Goal: Task Accomplishment & Management: Use online tool/utility

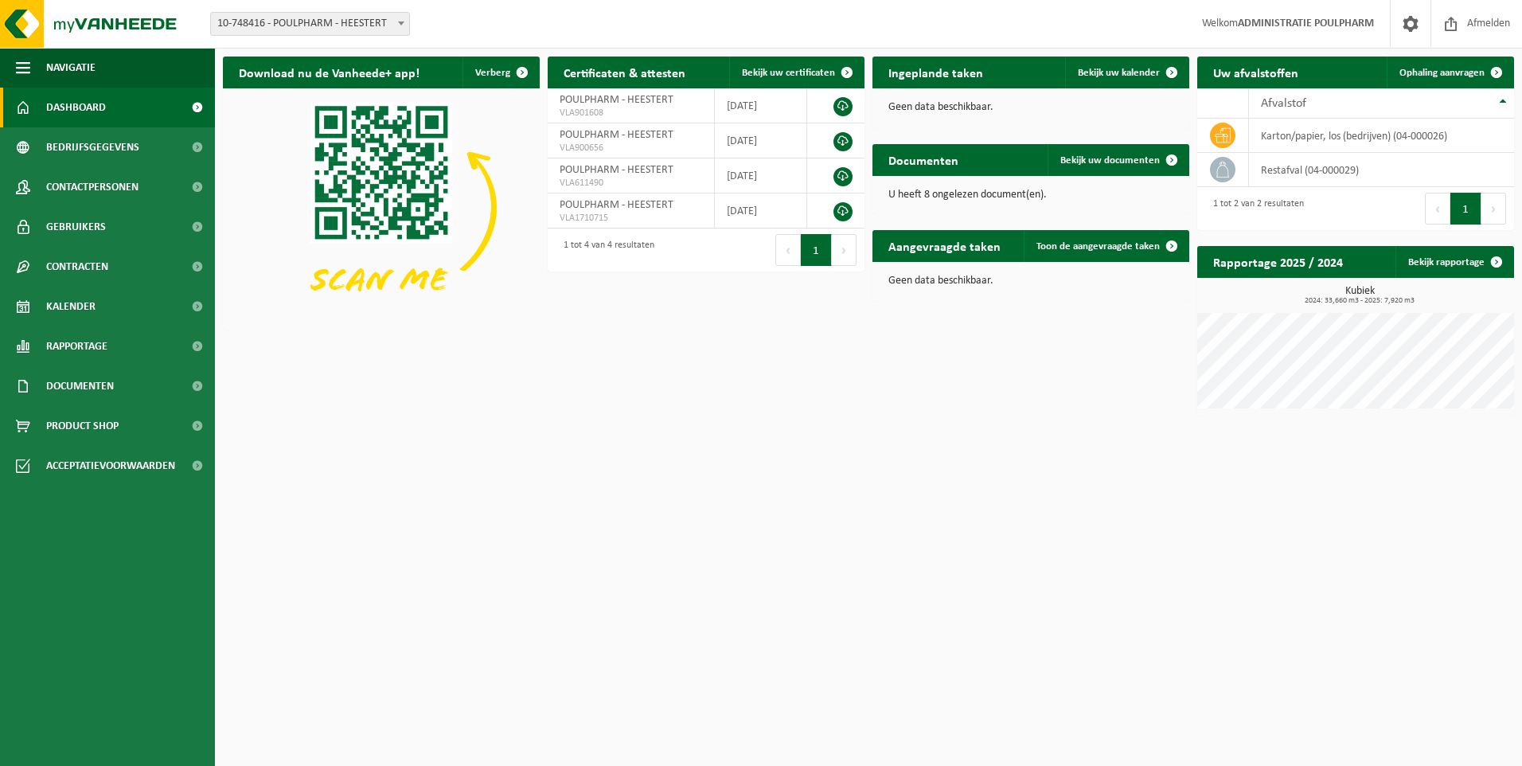
click at [404, 25] on span at bounding box center [401, 23] width 16 height 21
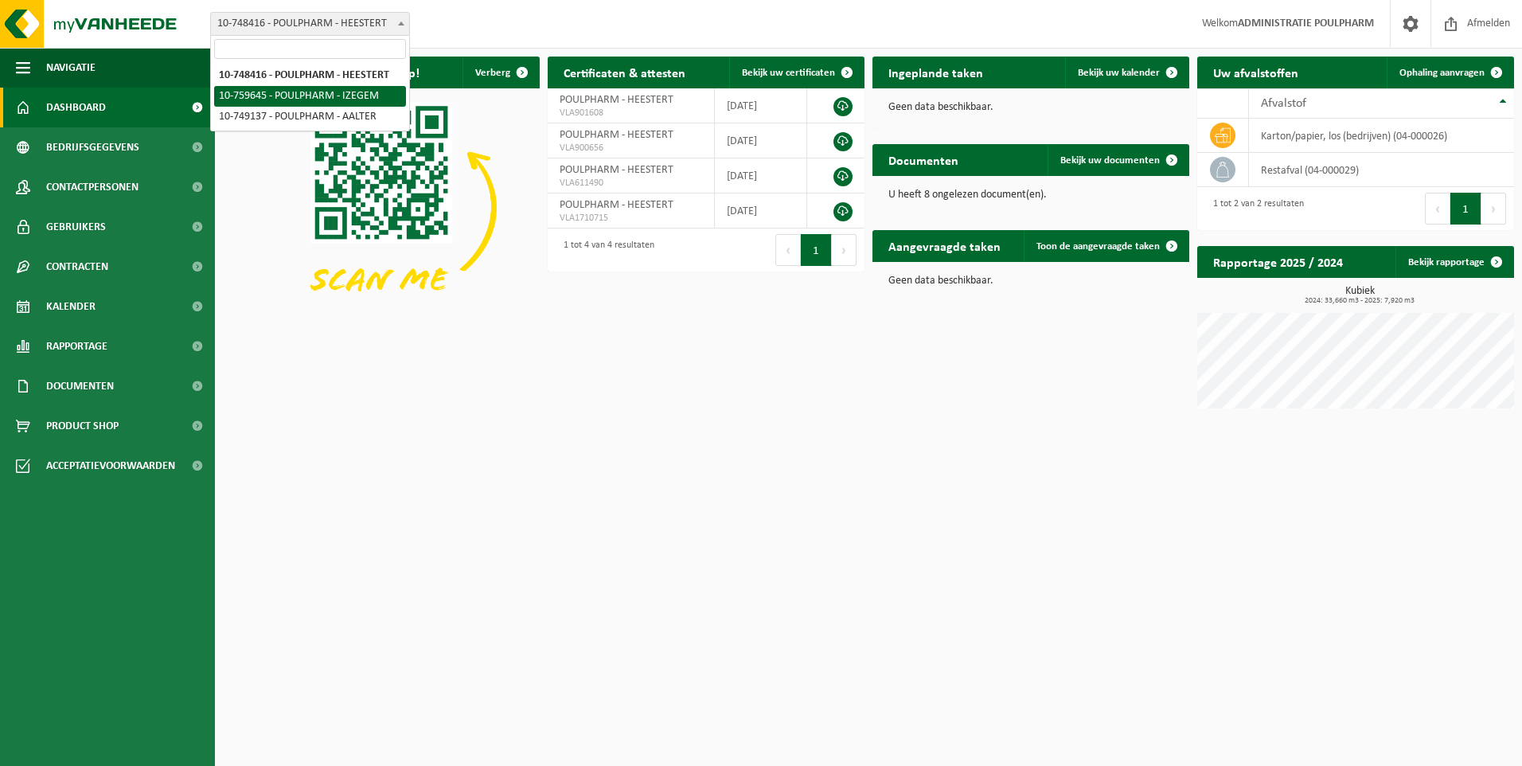
select select "9913"
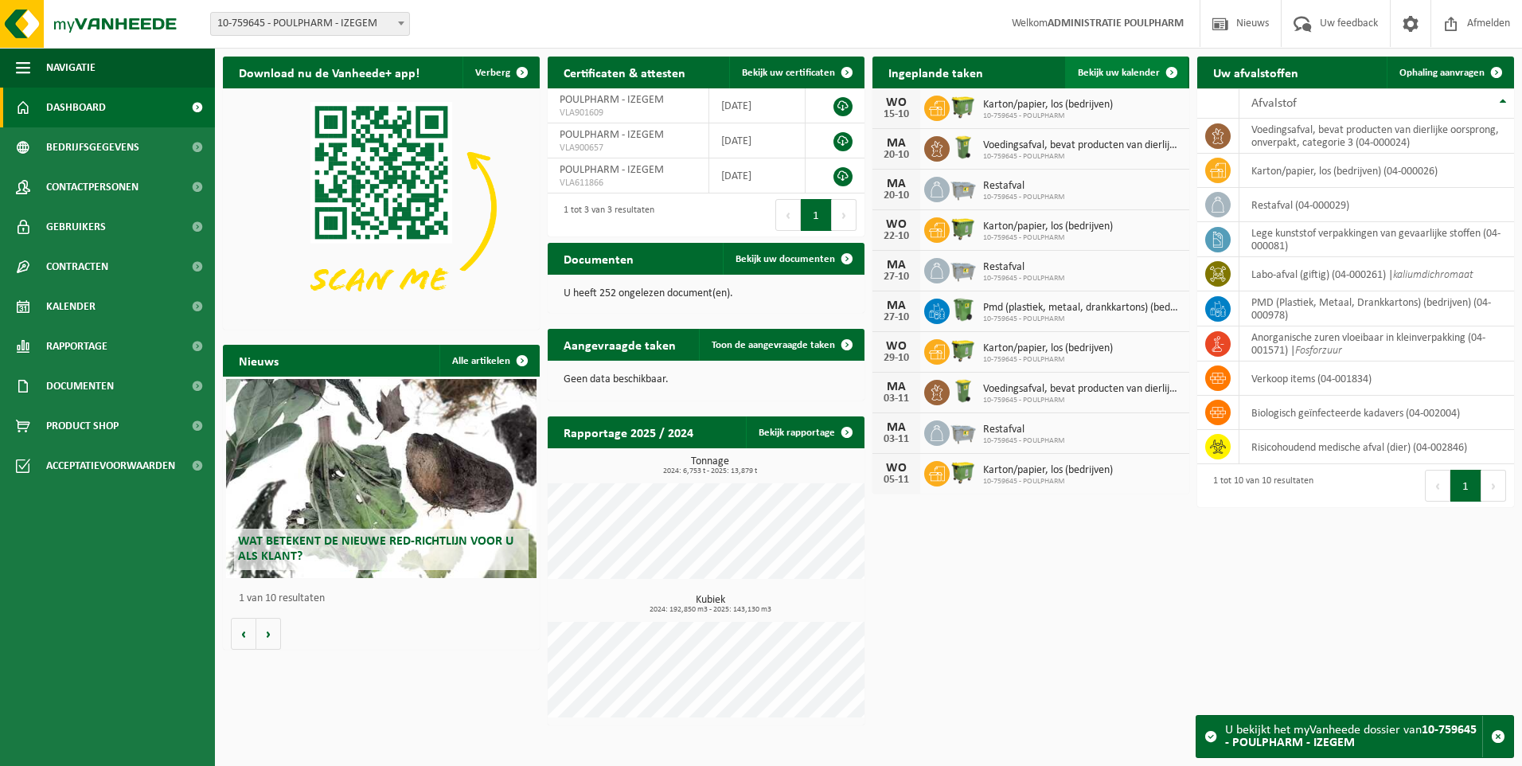
click at [1121, 75] on span "Bekijk uw kalender" at bounding box center [1119, 73] width 82 height 10
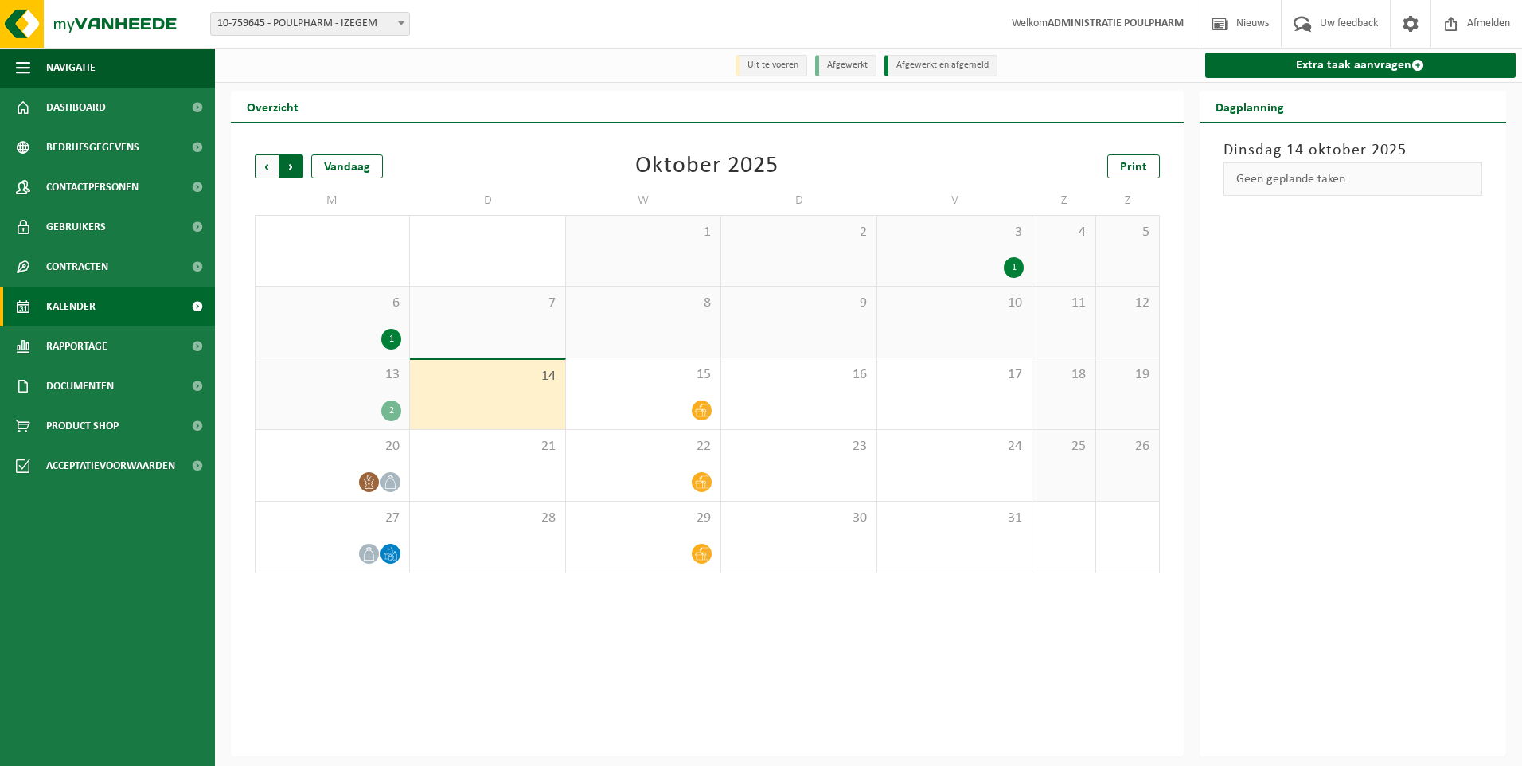
click at [268, 174] on span "Vorige" at bounding box center [267, 166] width 24 height 24
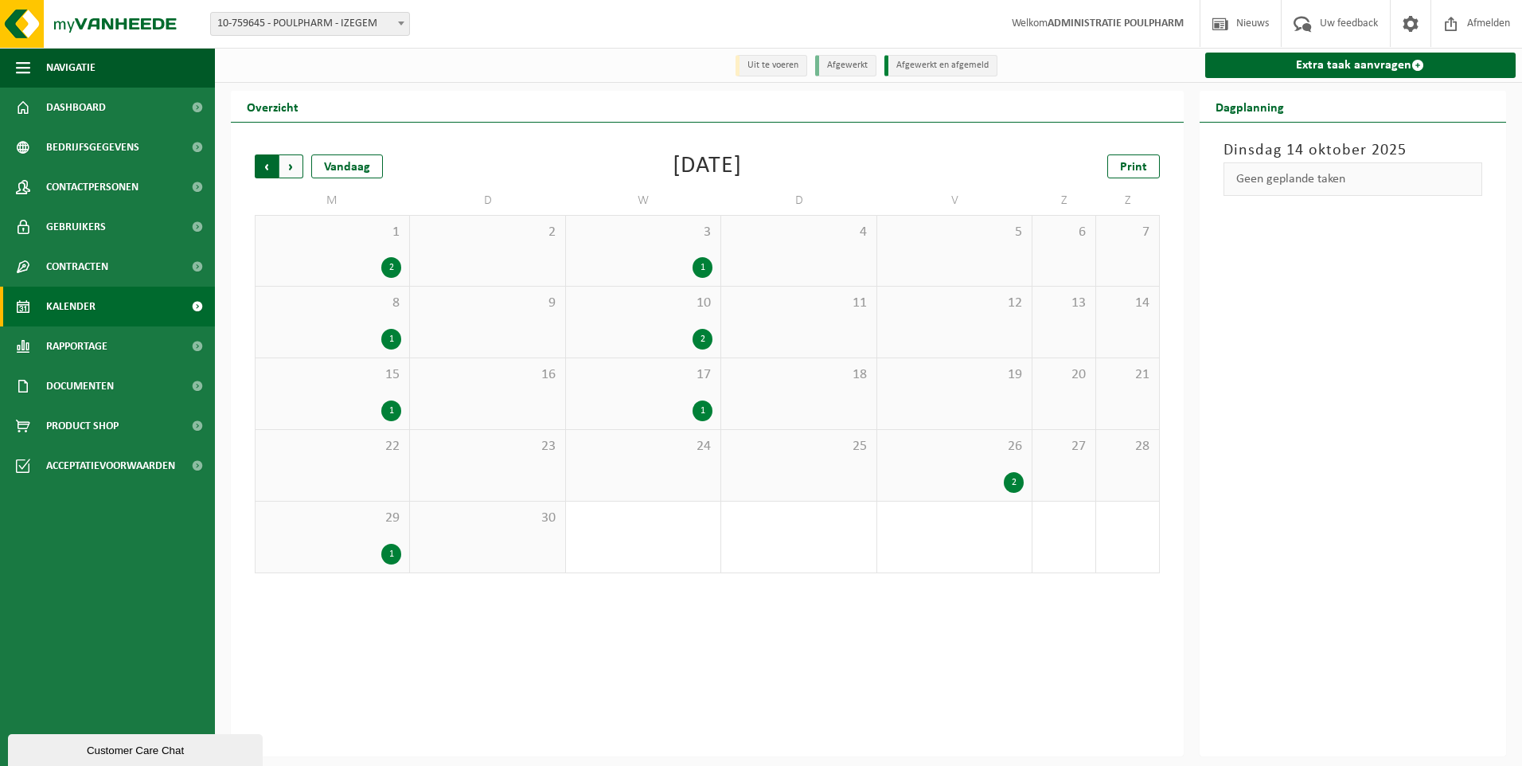
click at [288, 170] on span "Volgende" at bounding box center [291, 166] width 24 height 24
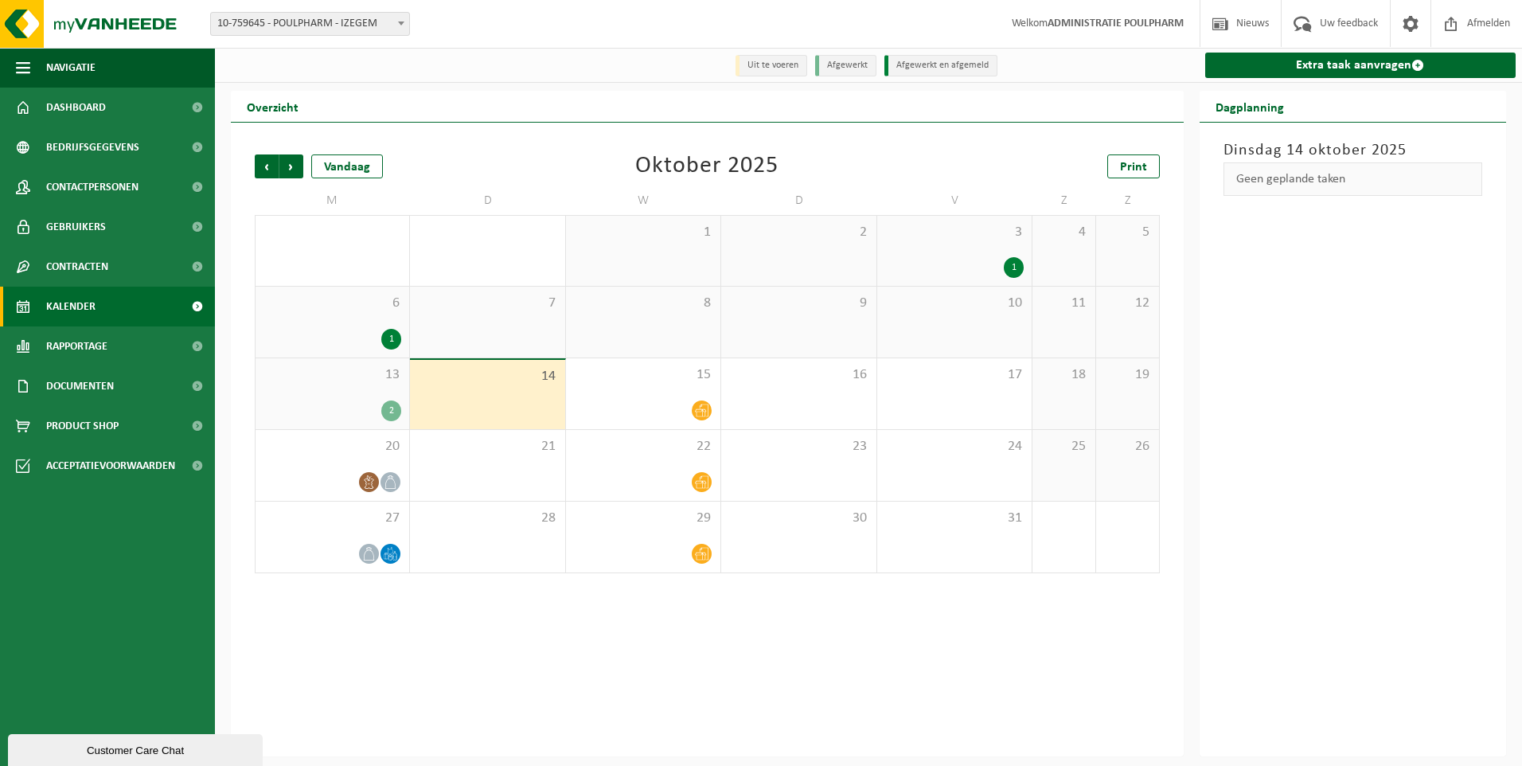
click at [404, 19] on span at bounding box center [401, 23] width 16 height 21
select select "6981"
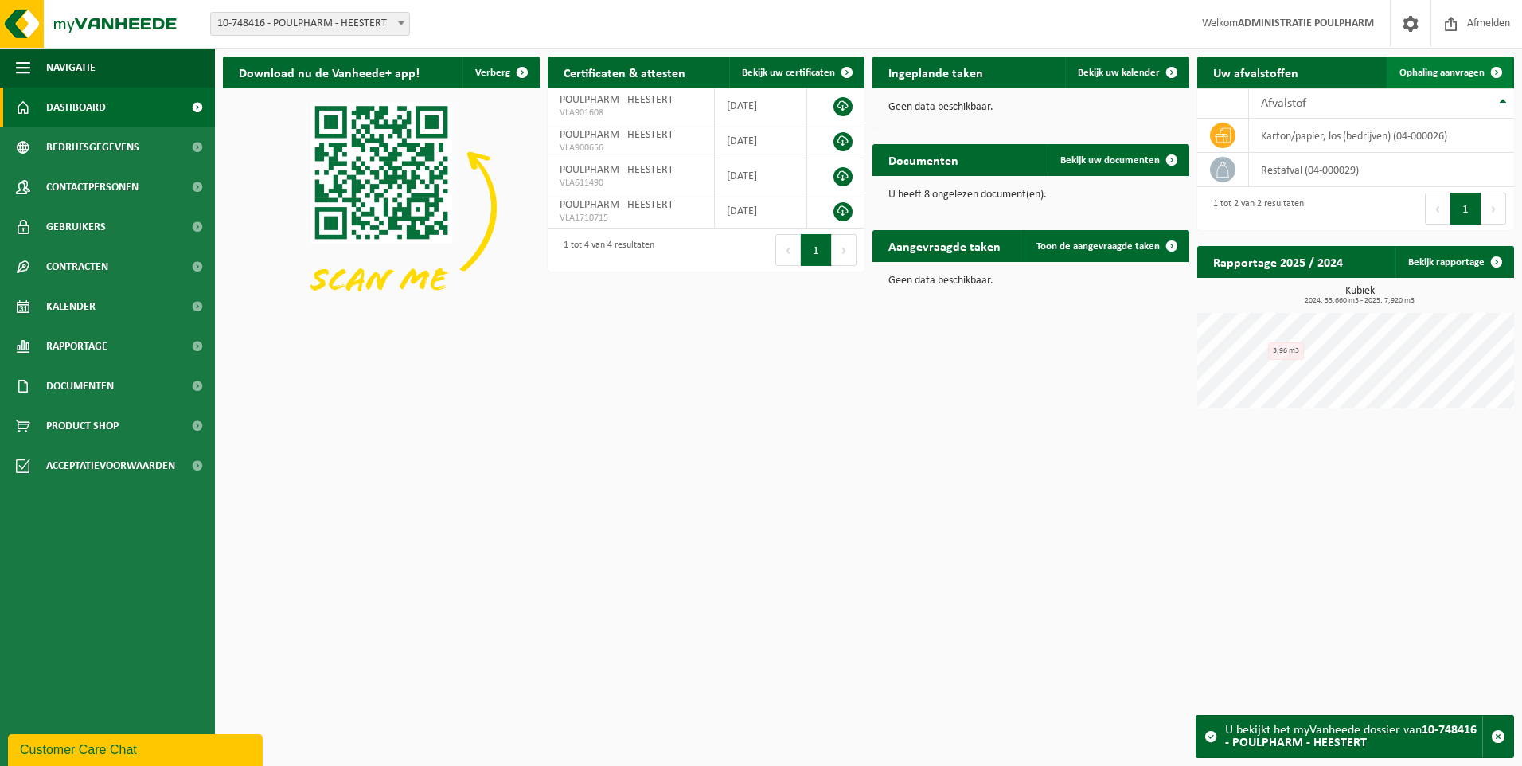
click at [1458, 68] on span "Ophaling aanvragen" at bounding box center [1442, 73] width 85 height 10
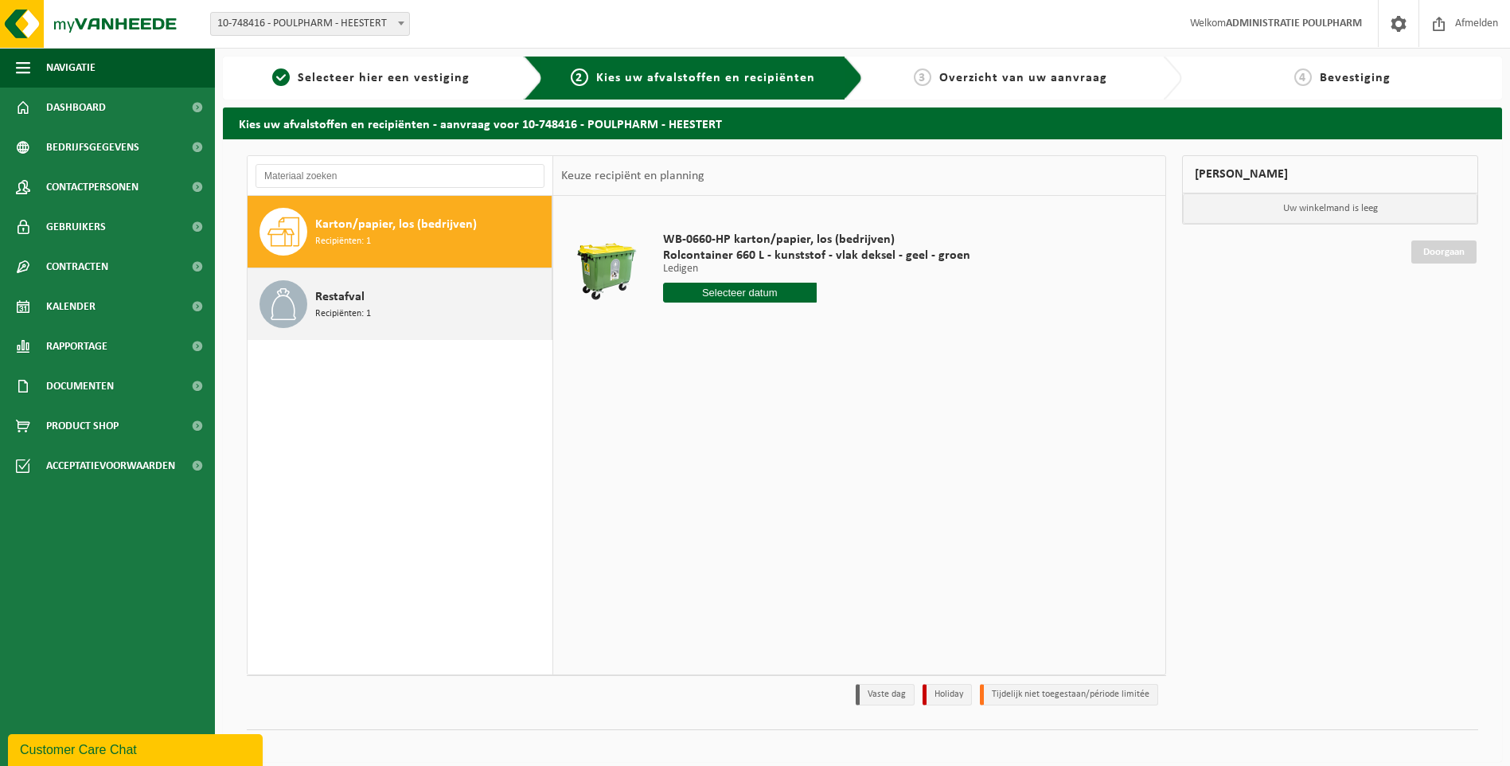
click at [333, 307] on span "Recipiënten: 1" at bounding box center [343, 314] width 56 height 15
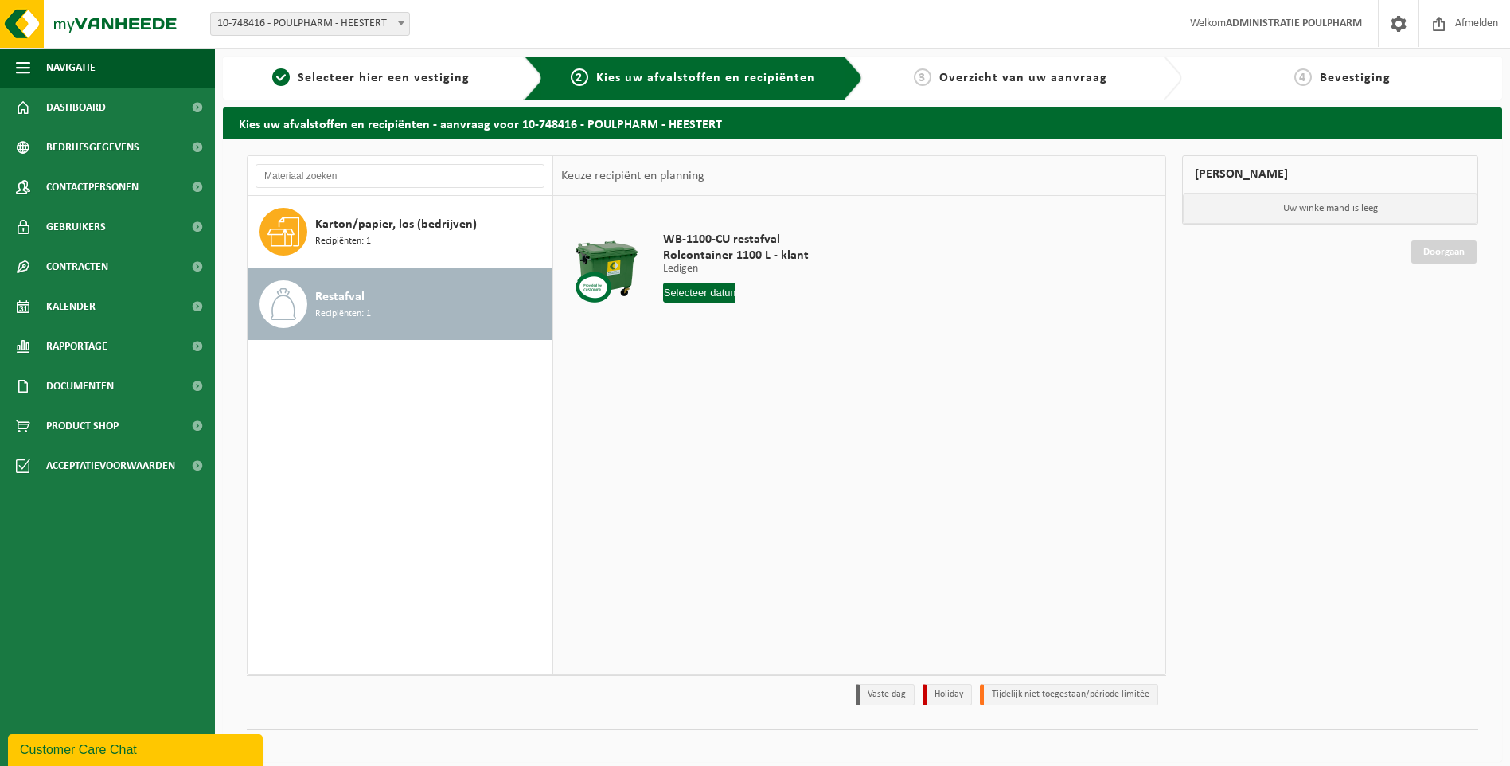
click at [721, 303] on div "WB-1100-CU restafval Rolcontainer 1100 L - klant Ledigen Ledigen Ledigen 1 Aant…" at bounding box center [736, 271] width 162 height 111
click at [714, 292] on input "text" at bounding box center [699, 293] width 73 height 20
click at [707, 463] on div "21" at bounding box center [706, 459] width 28 height 25
type input "Van 2025-10-21"
click at [704, 359] on button "In winkelmand" at bounding box center [709, 352] width 88 height 25
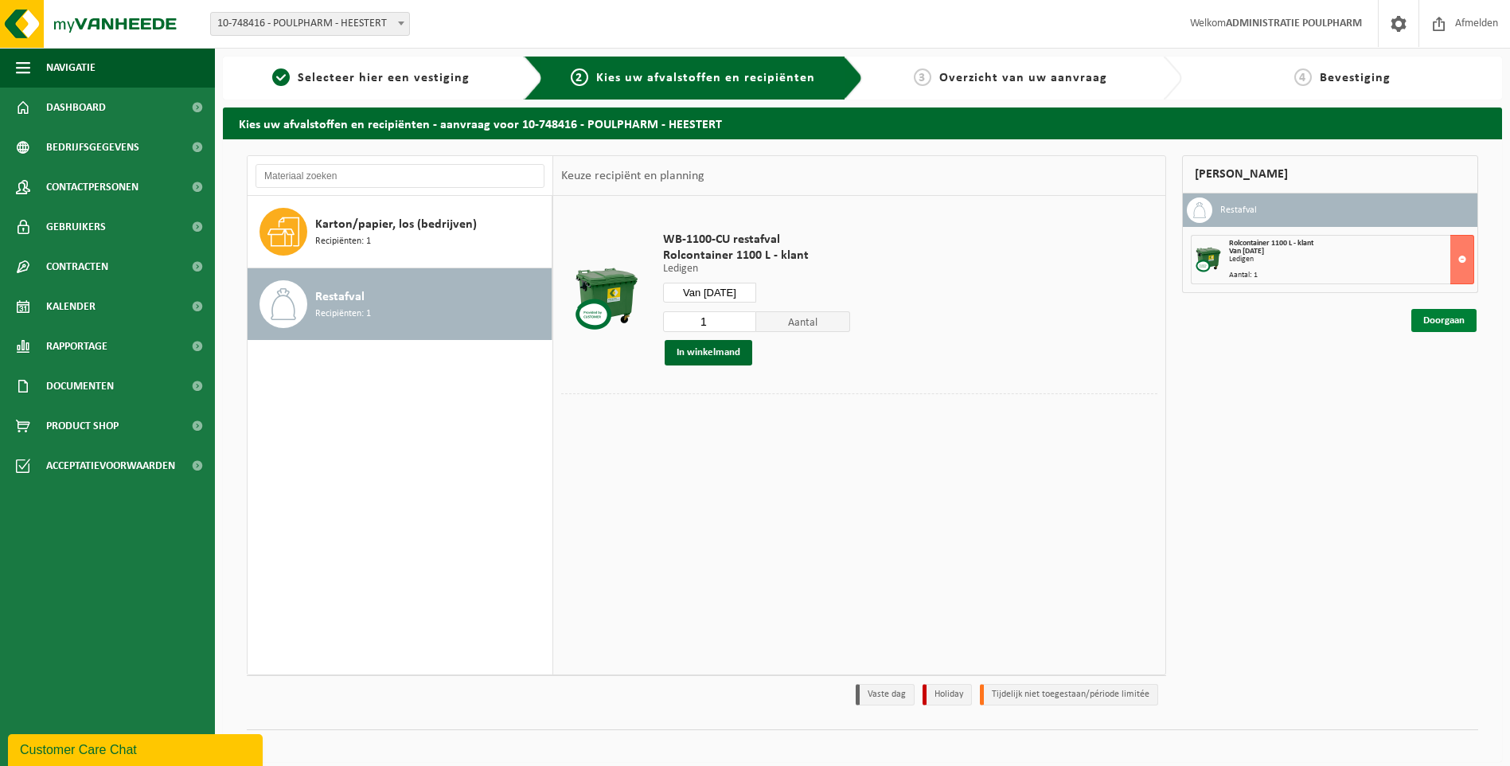
click at [1442, 324] on link "Doorgaan" at bounding box center [1444, 320] width 65 height 23
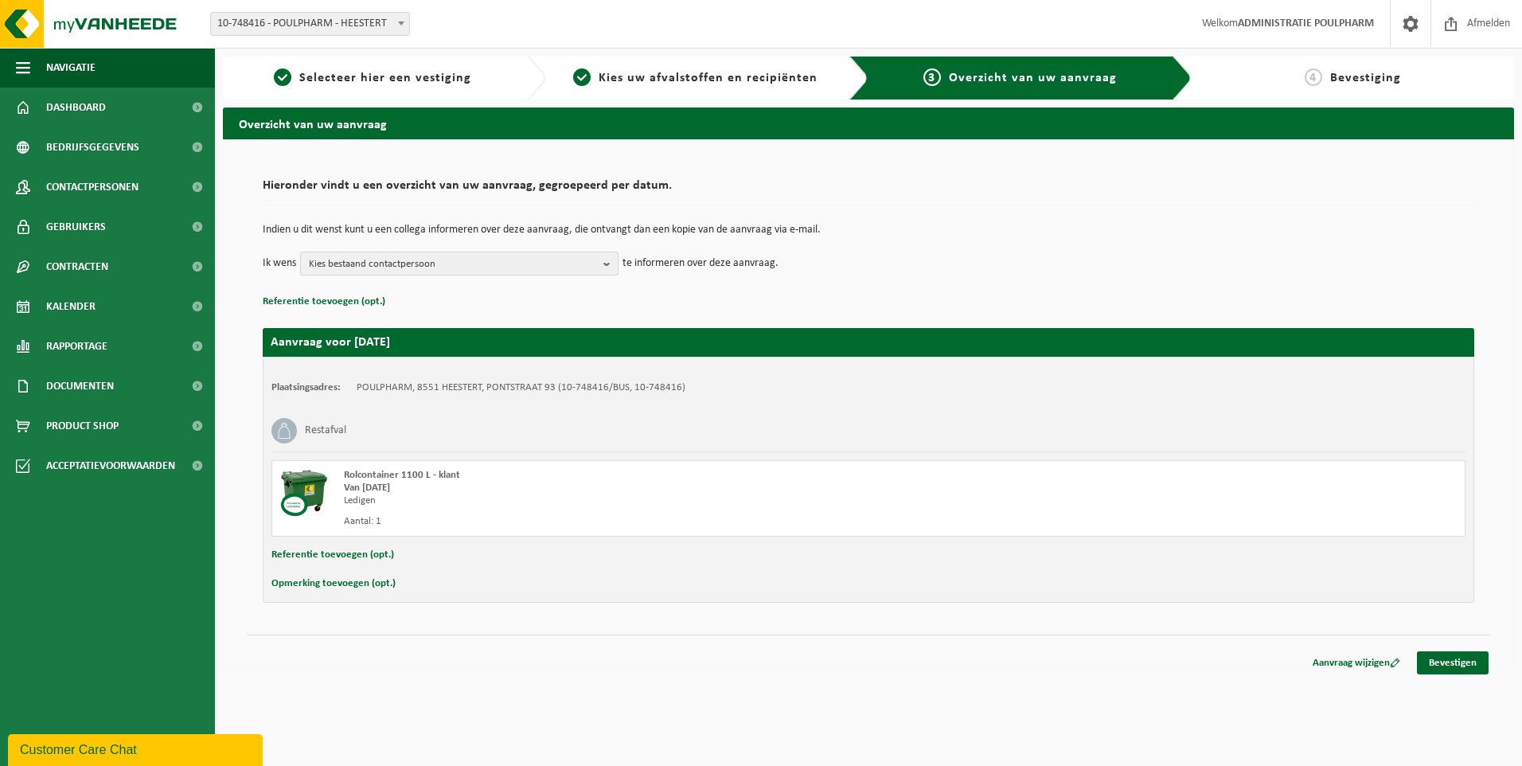
click at [607, 264] on b "button" at bounding box center [611, 263] width 14 height 22
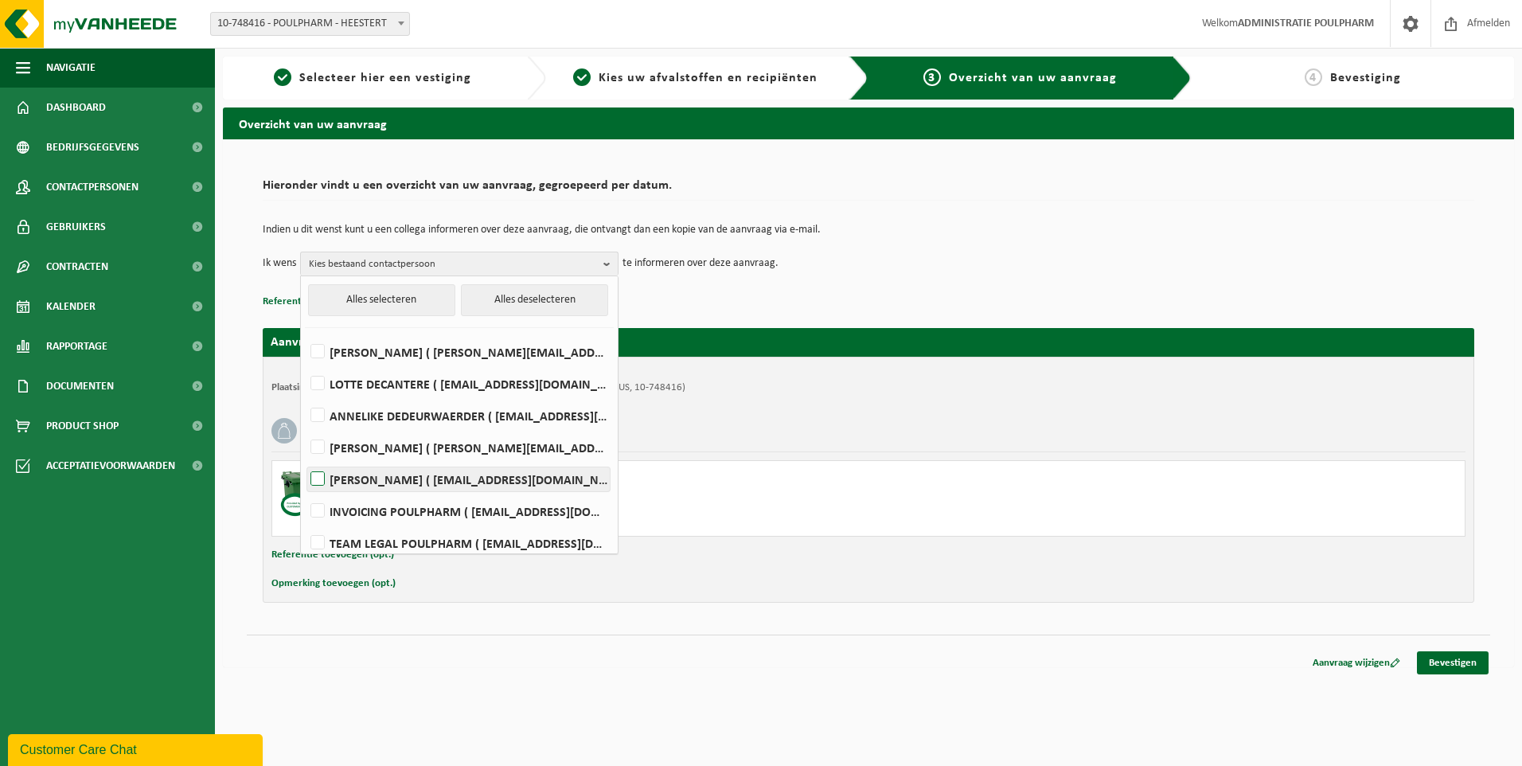
scroll to position [72, 0]
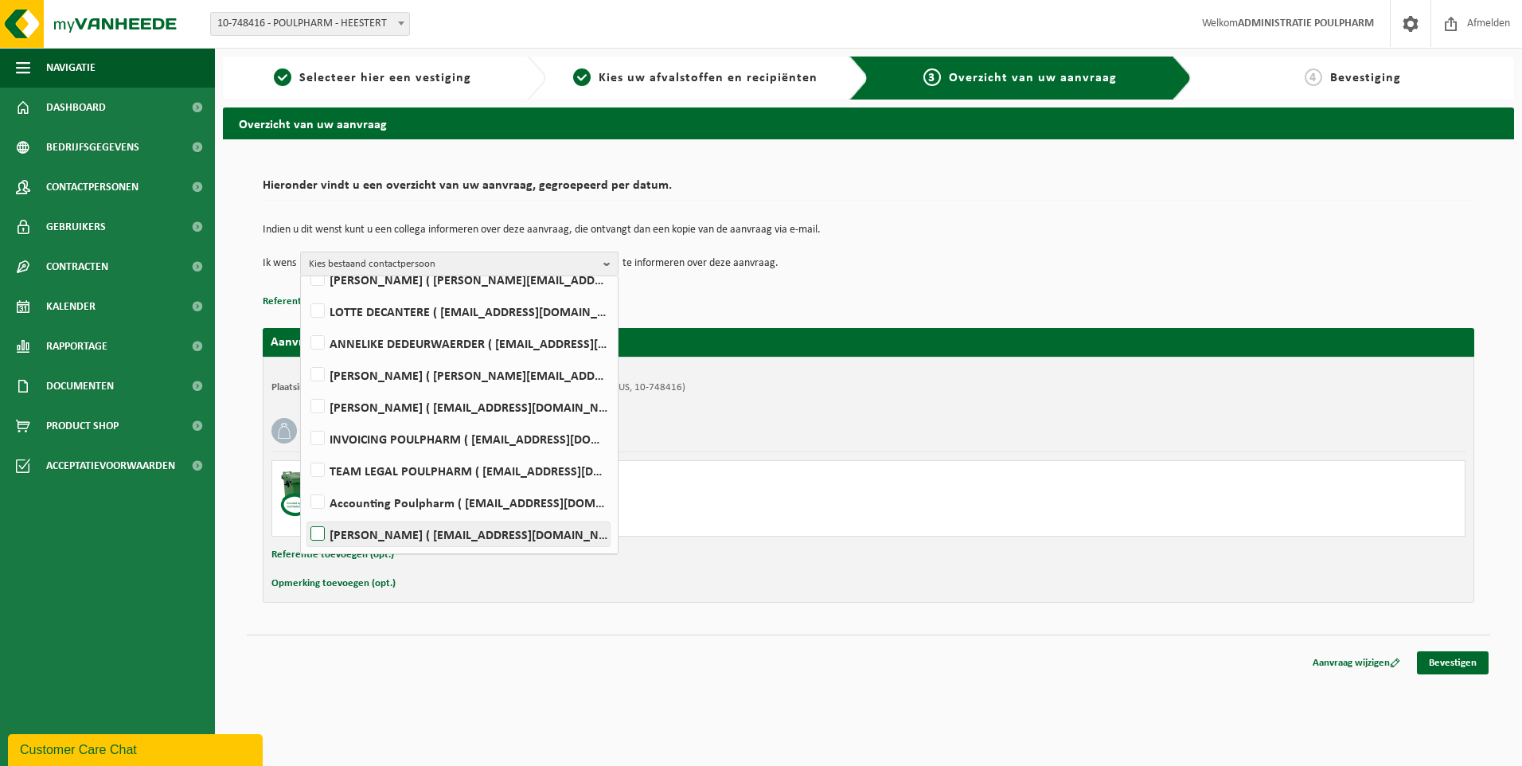
click at [486, 526] on label "Charlotte Vanoverberghe ( admin.cro@poulpharm.be )" at bounding box center [458, 534] width 303 height 24
click at [305, 514] on input "Charlotte Vanoverberghe ( admin.cro@poulpharm.be )" at bounding box center [304, 514] width 1 height 1
checkbox input "true"
click at [945, 240] on td "Indien u dit wenst kunt u een collega informeren over deze aanvraag, die ontvan…" at bounding box center [869, 238] width 1212 height 27
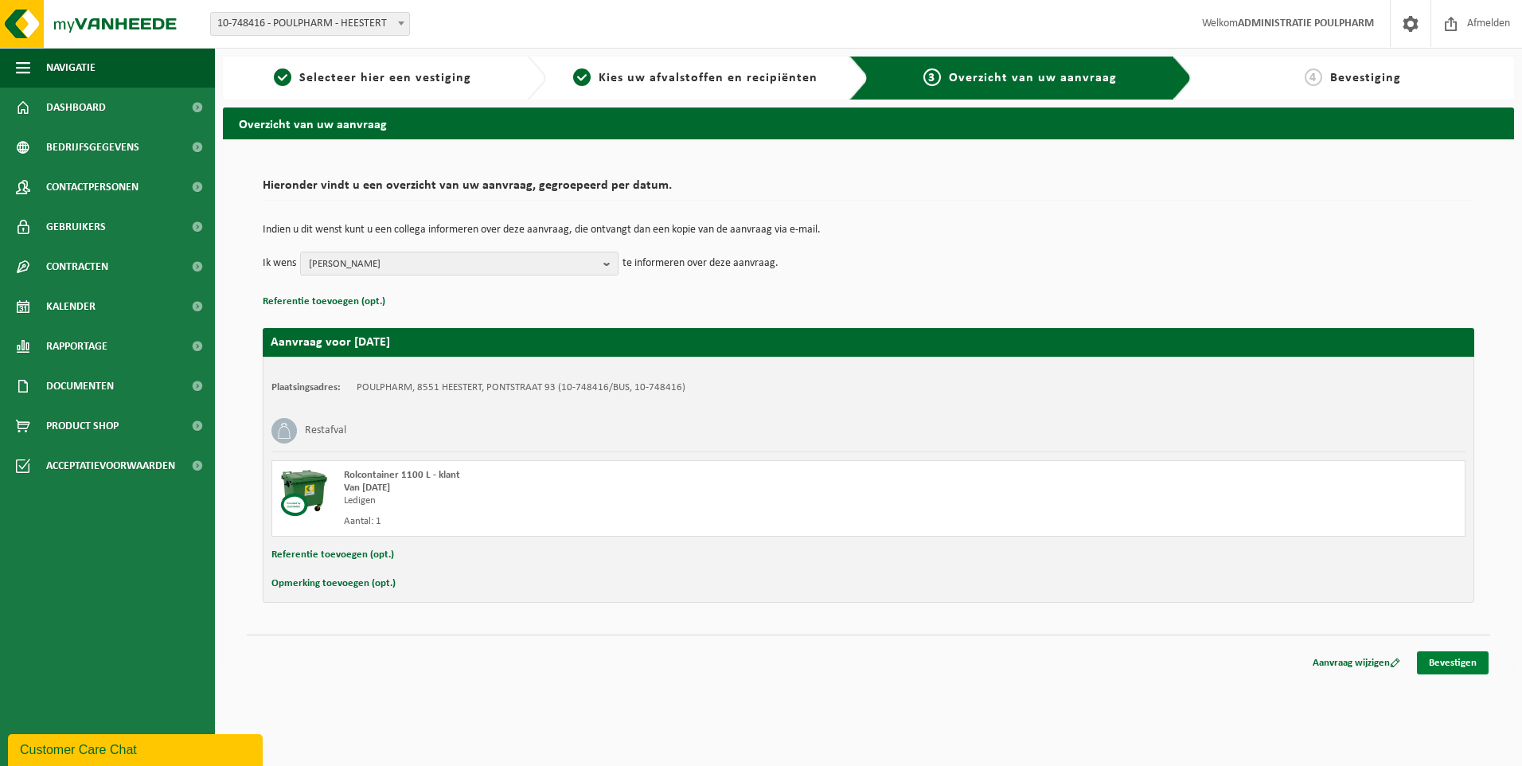
click at [1452, 665] on link "Bevestigen" at bounding box center [1453, 662] width 72 height 23
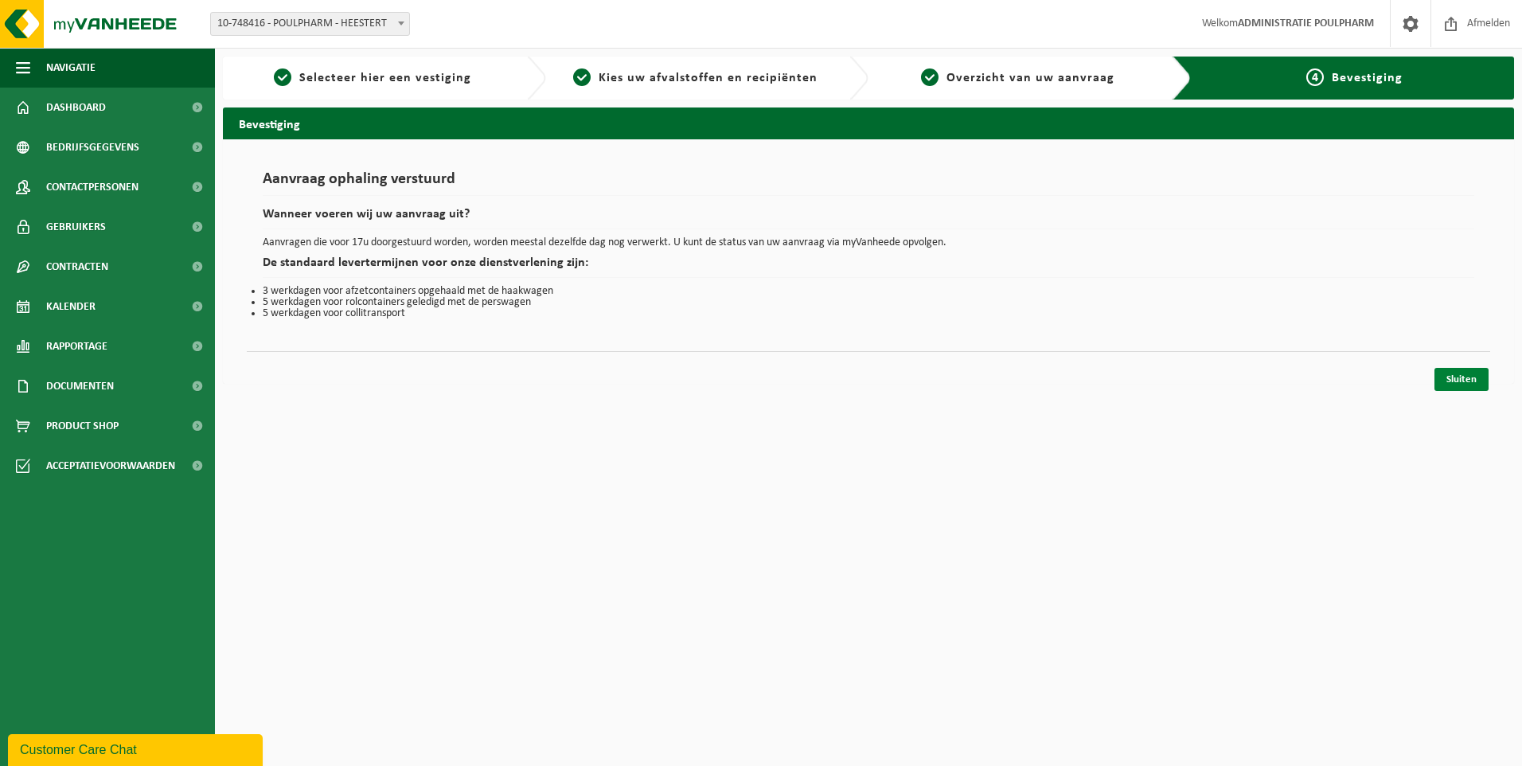
click at [1464, 381] on link "Sluiten" at bounding box center [1462, 379] width 54 height 23
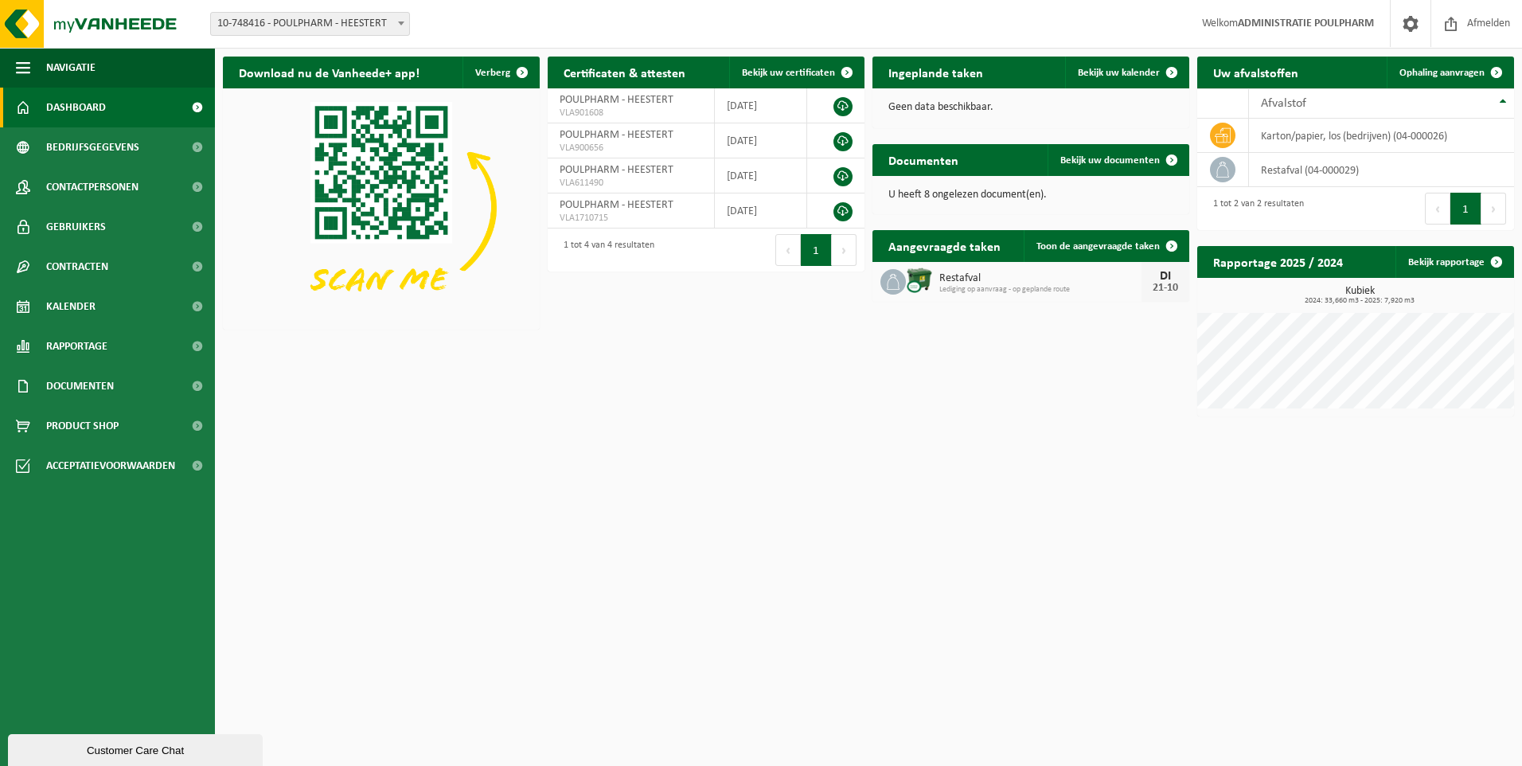
click at [404, 19] on span at bounding box center [401, 23] width 16 height 21
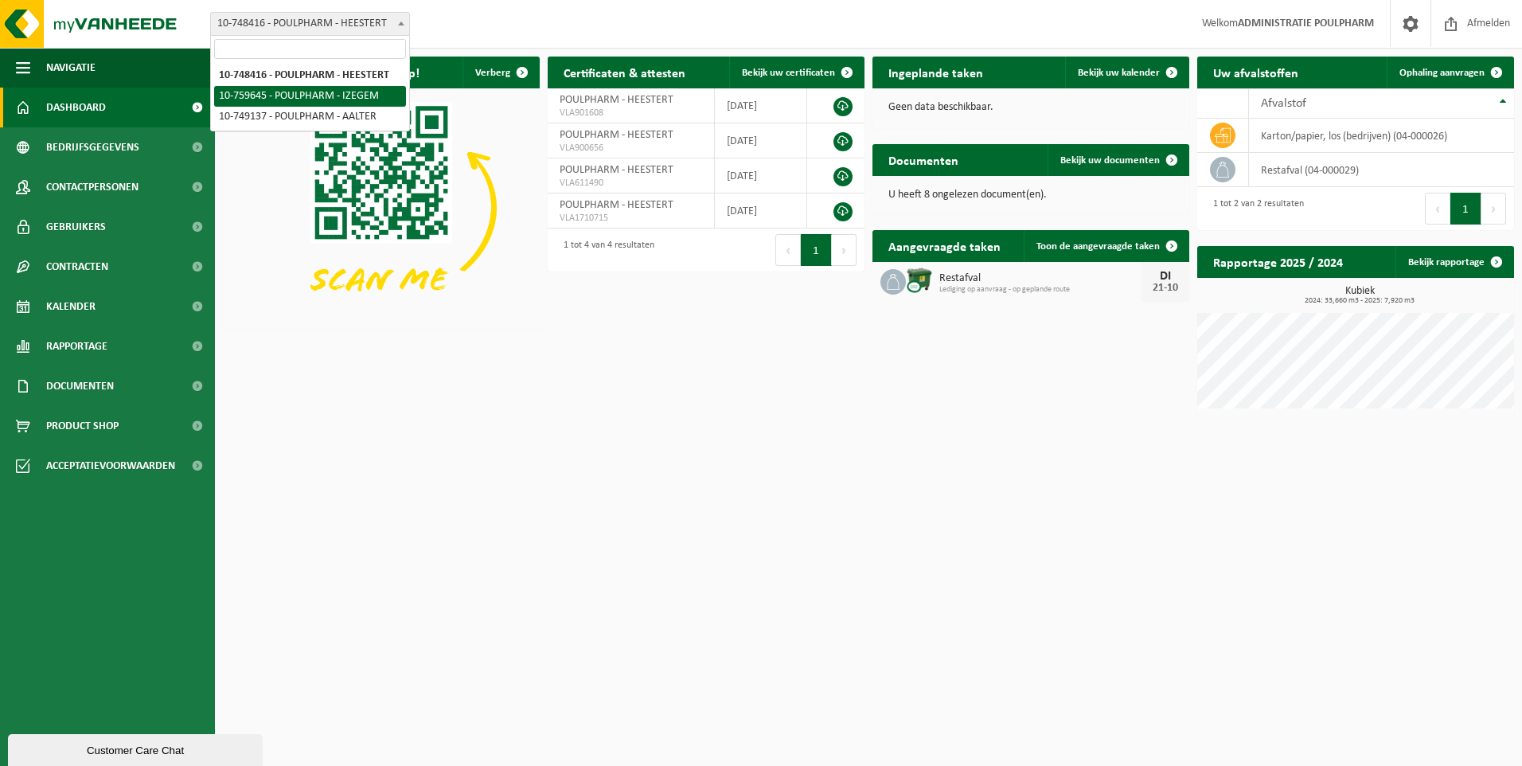
select select "9913"
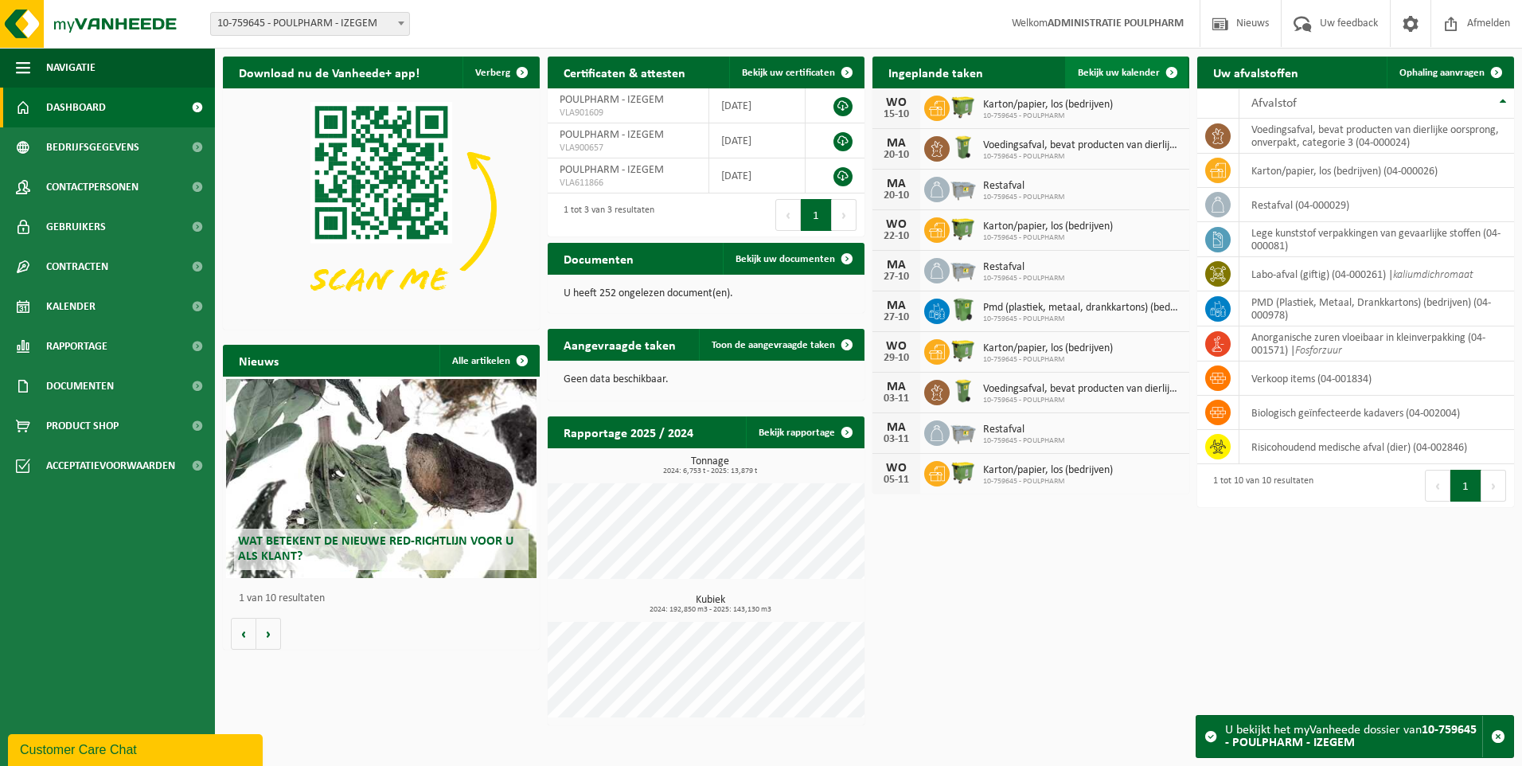
click at [1138, 74] on span "Bekijk uw kalender" at bounding box center [1119, 73] width 82 height 10
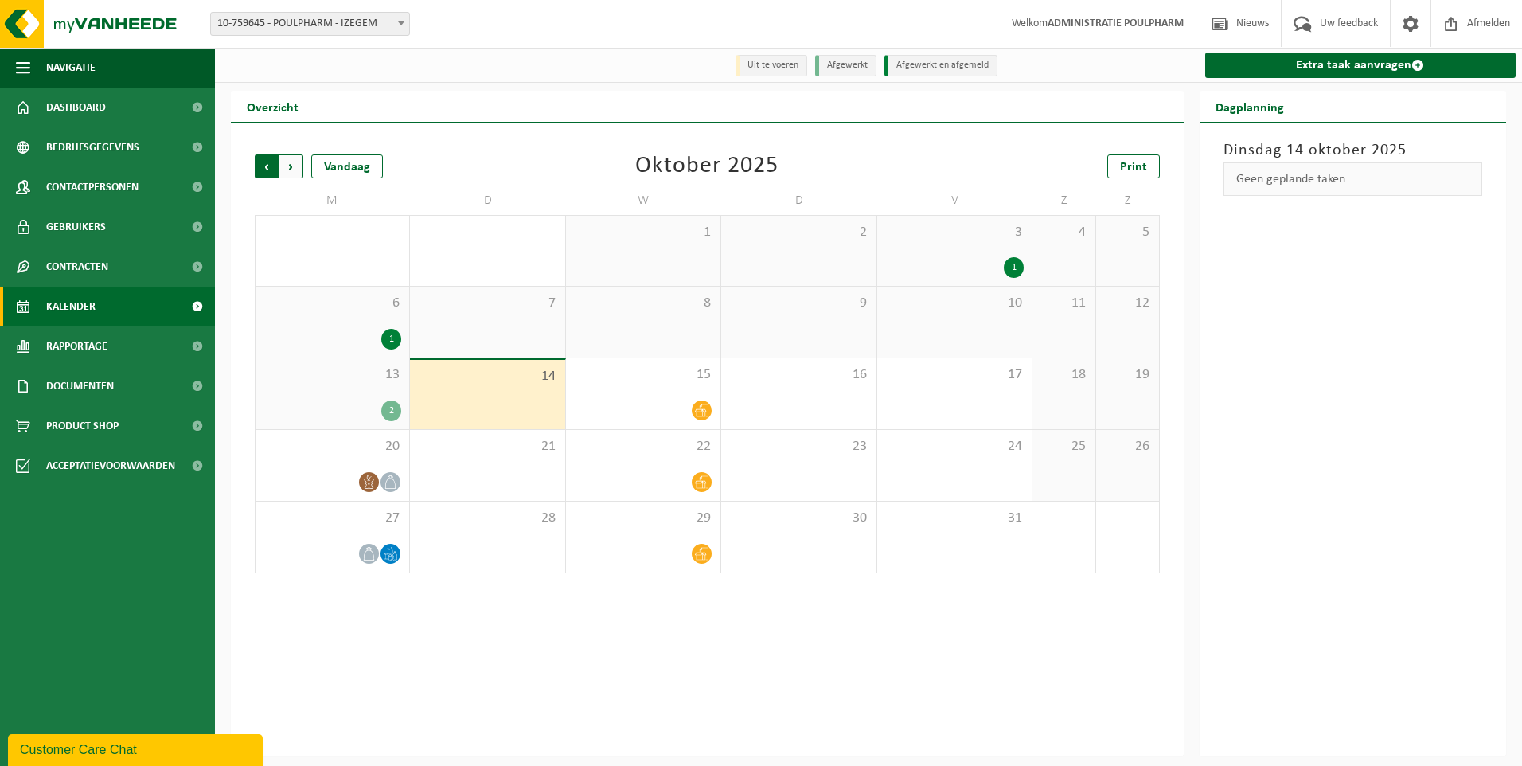
click at [287, 164] on span "Volgende" at bounding box center [291, 166] width 24 height 24
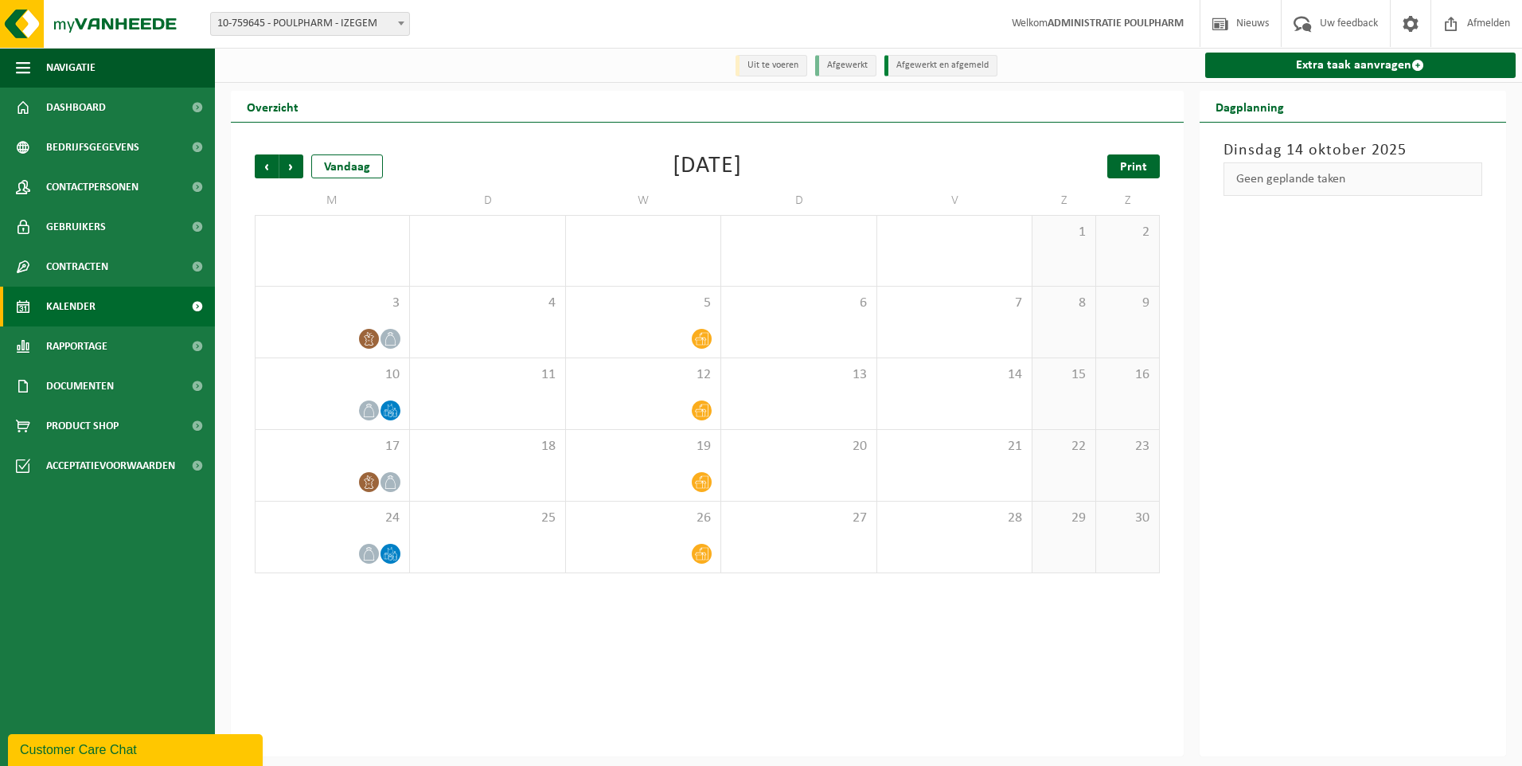
click at [1136, 170] on span "Print" at bounding box center [1133, 167] width 27 height 13
